Goal: Transaction & Acquisition: Obtain resource

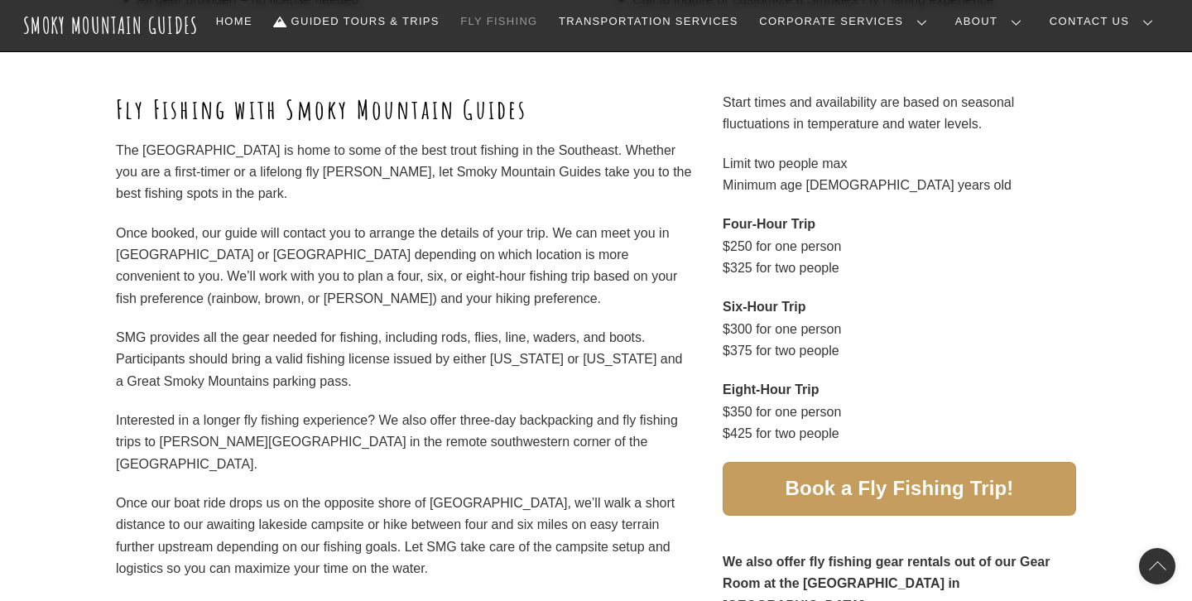
scroll to position [752, 0]
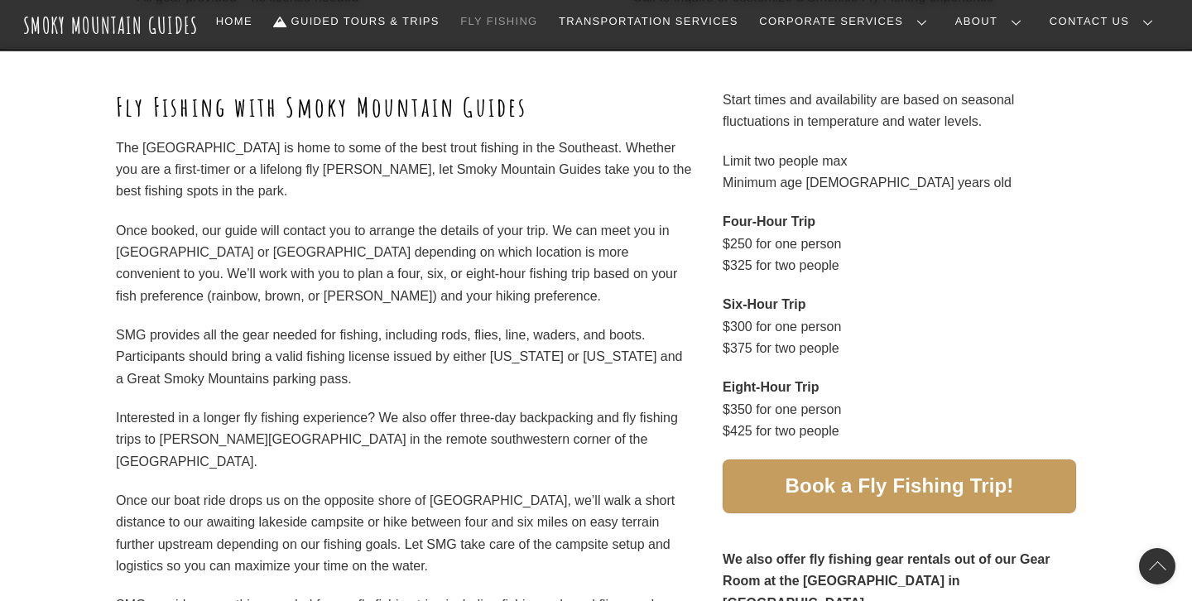
click at [838, 485] on span "Book a Fly Fishing Trip!" at bounding box center [899, 486] width 228 height 17
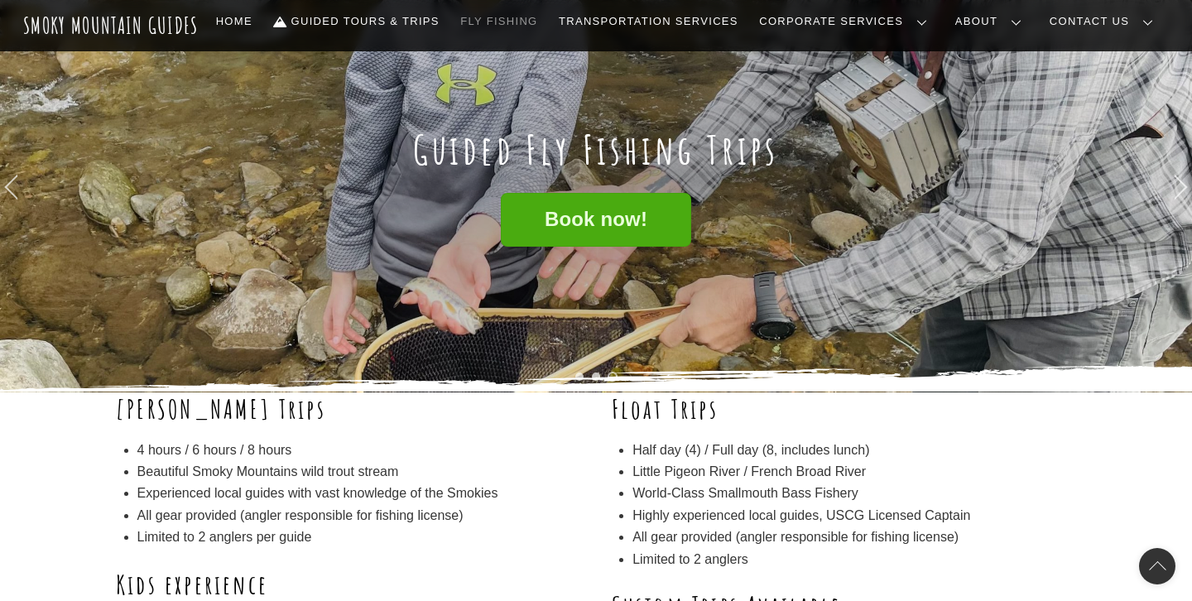
scroll to position [59, 0]
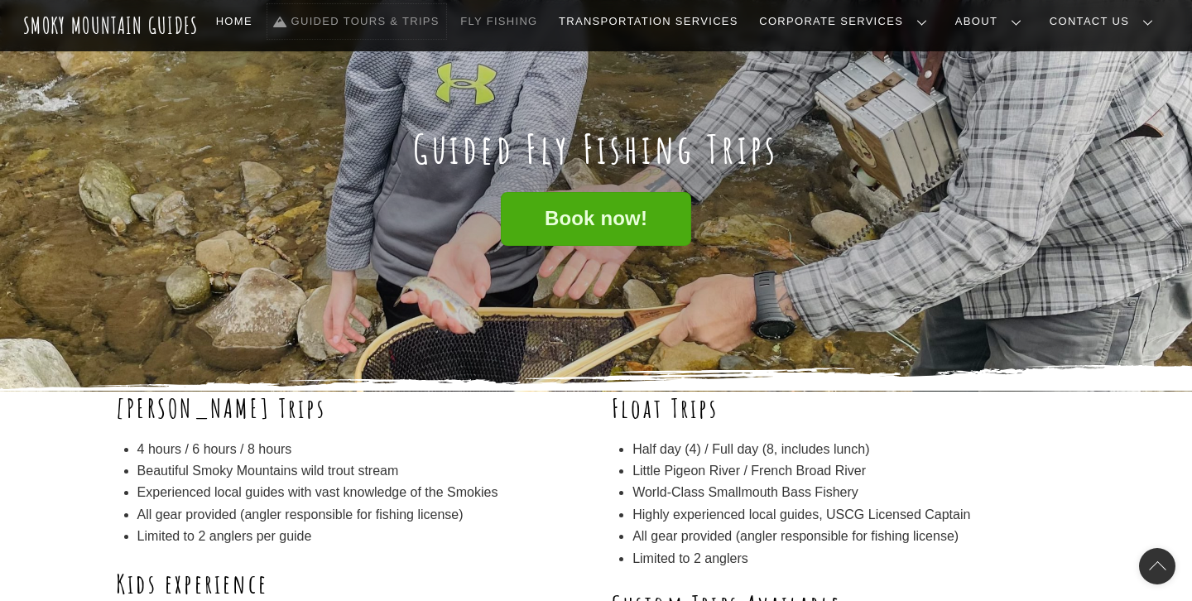
click at [446, 17] on link "Guided Tours & Trips" at bounding box center [356, 21] width 179 height 35
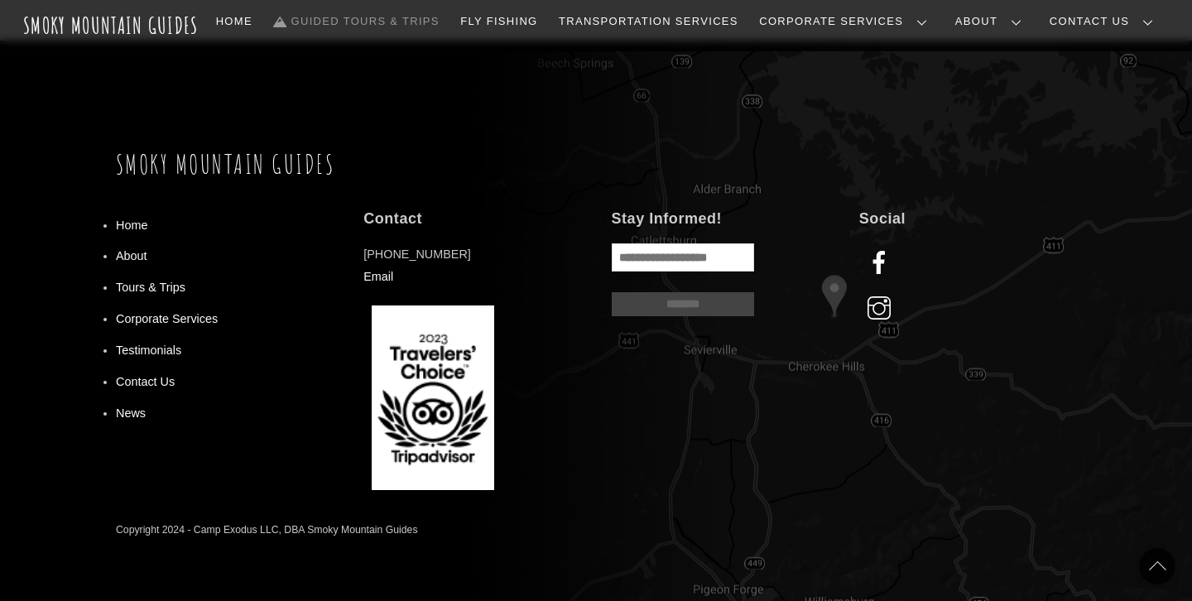
scroll to position [1568, 0]
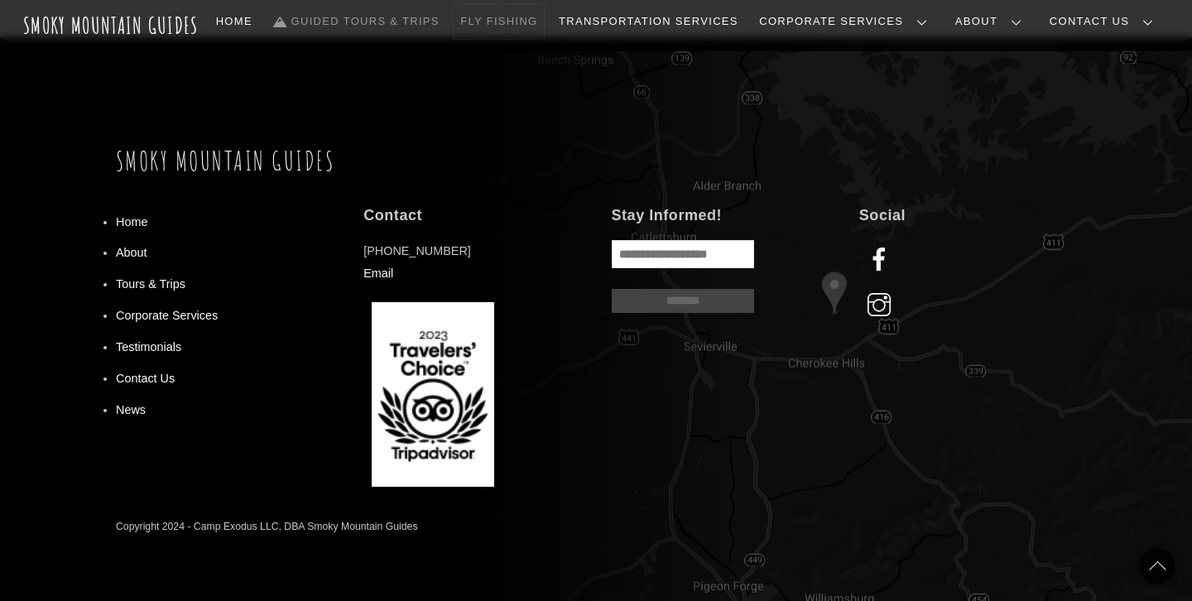
click at [544, 29] on link "Fly Fishing" at bounding box center [499, 21] width 90 height 35
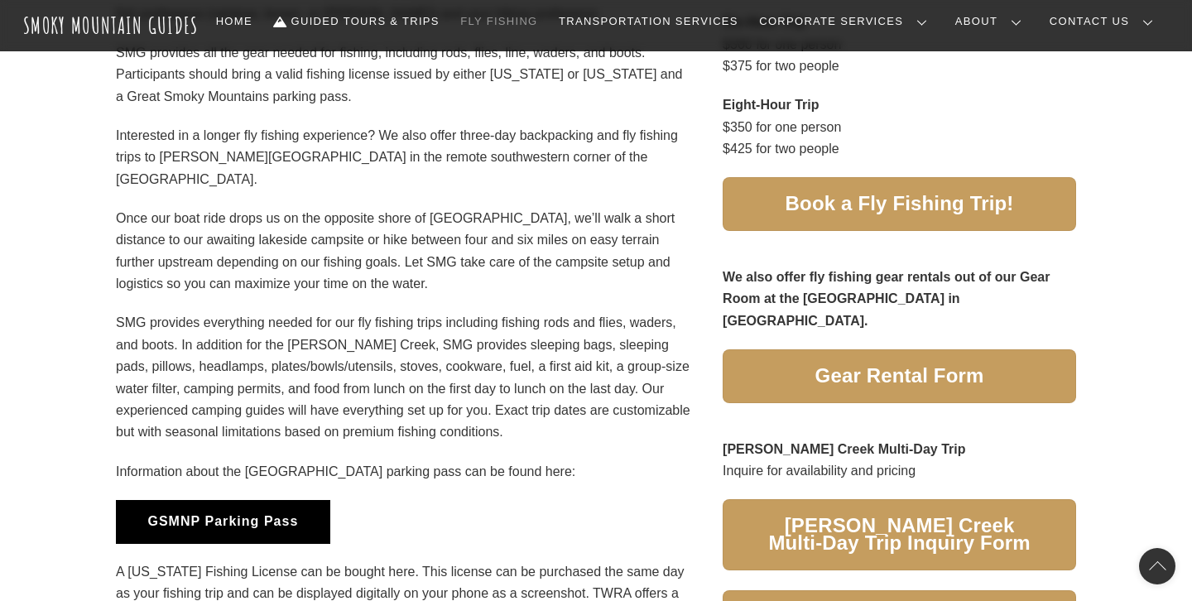
scroll to position [1032, 0]
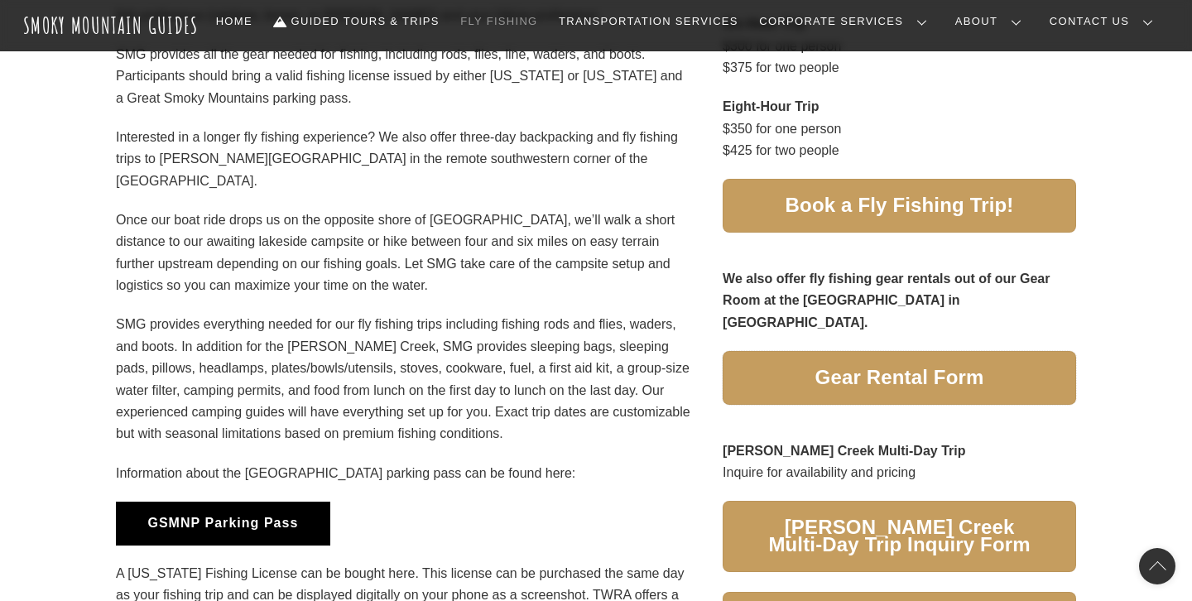
click at [845, 369] on span "Gear Rental Form" at bounding box center [899, 377] width 169 height 17
